Goal: Navigation & Orientation: Go to known website

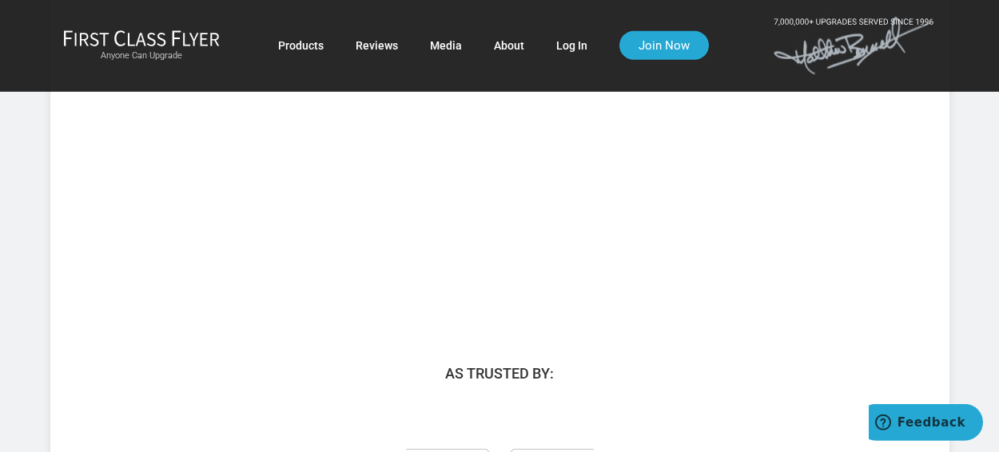
scroll to position [519, 0]
click at [569, 48] on link "Log In" at bounding box center [571, 45] width 31 height 29
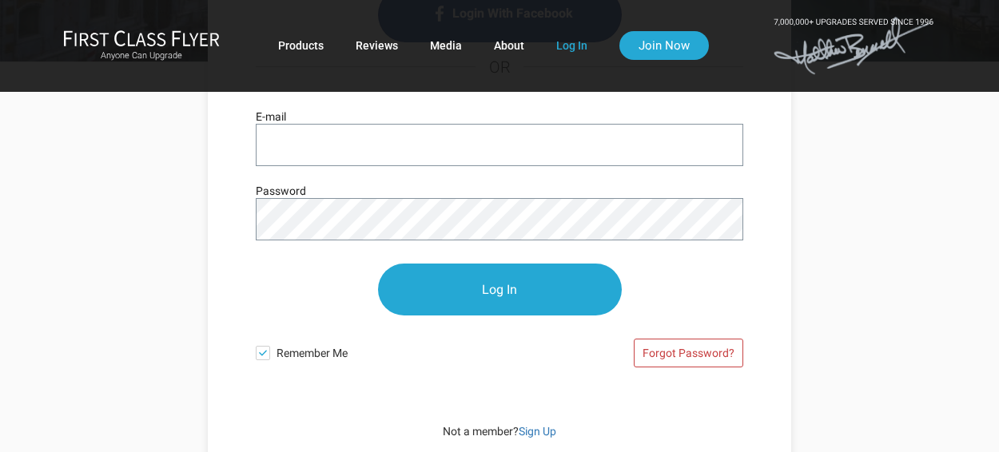
scroll to position [229, 0]
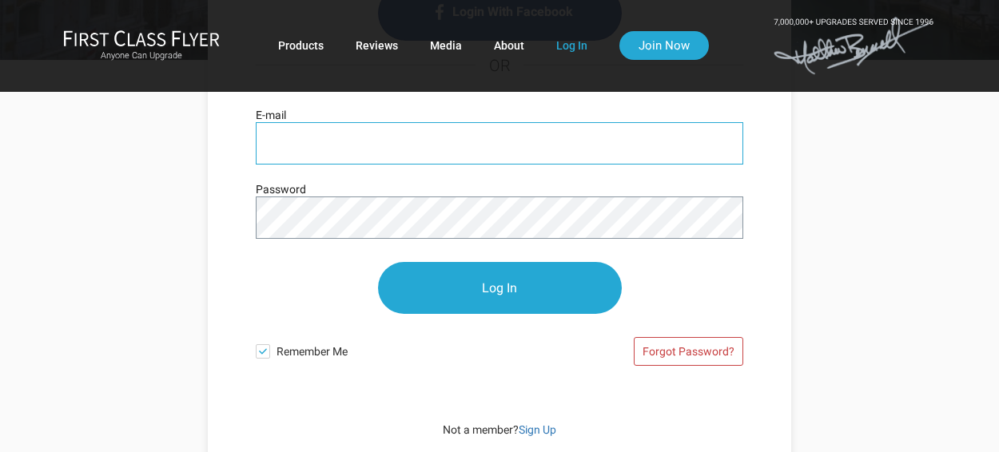
type input "rec@jai.net"
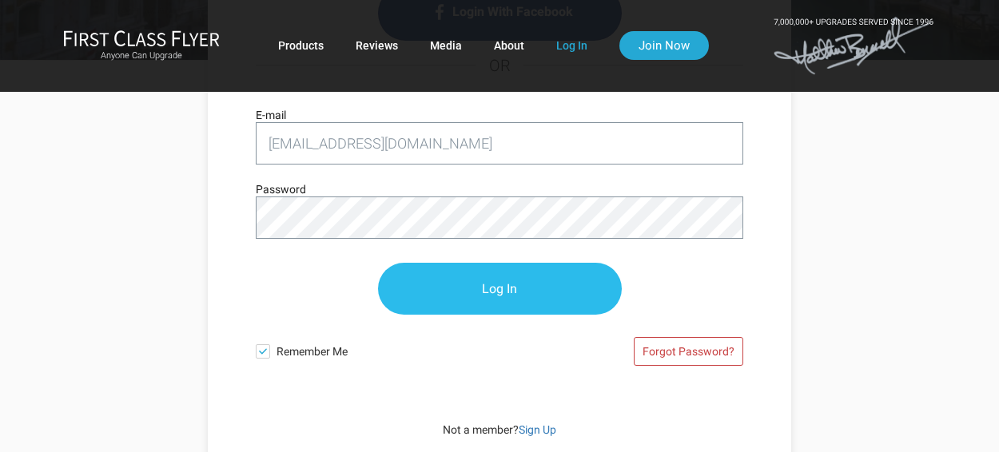
click at [512, 292] on input "Log In" at bounding box center [500, 289] width 244 height 52
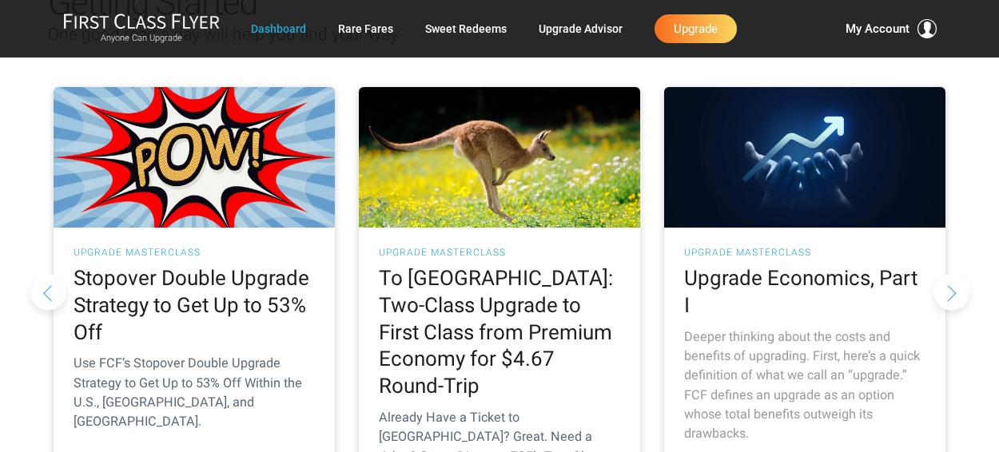
scroll to position [270, 0]
